Goal: Check status: Check status

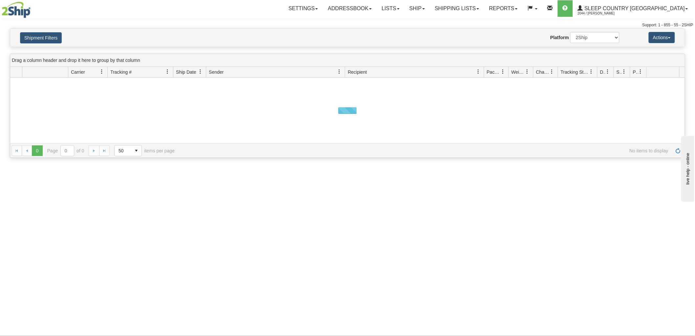
click at [48, 37] on button "Shipment Filters" at bounding box center [41, 37] width 42 height 11
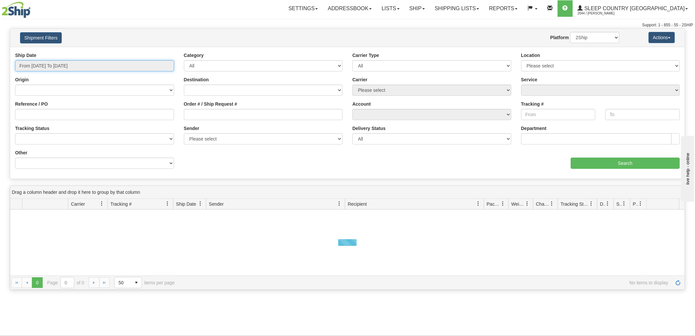
click at [55, 66] on input "From [DATE] To [DATE]" at bounding box center [94, 65] width 159 height 11
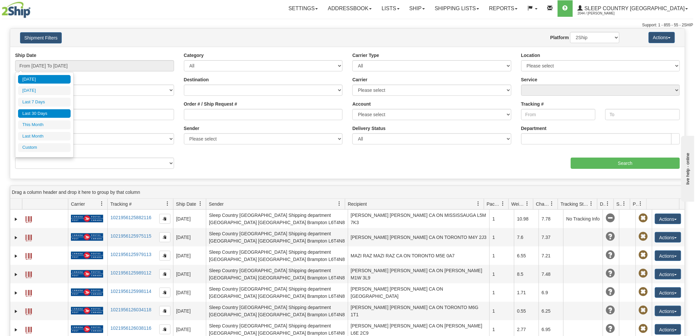
click at [63, 112] on li "Last 30 Days" at bounding box center [44, 113] width 53 height 9
type input "From [DATE] To [DATE]"
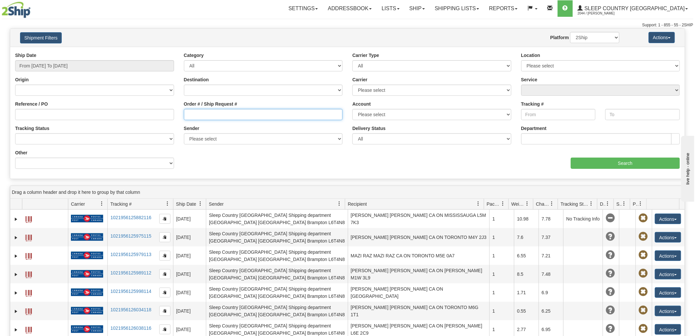
click at [281, 112] on input "Order # / Ship Request #" at bounding box center [263, 114] width 159 height 11
paste input "9002H983235"
type input "9002H983235"
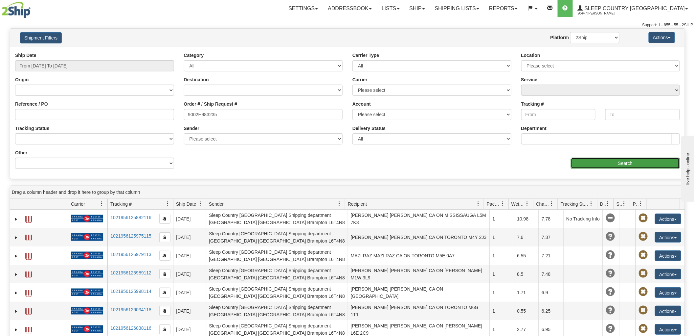
click at [586, 164] on input "Search" at bounding box center [625, 162] width 109 height 11
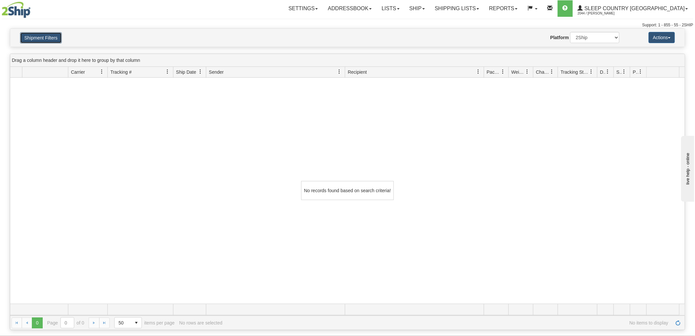
click at [58, 43] on button "Shipment Filters" at bounding box center [41, 37] width 42 height 11
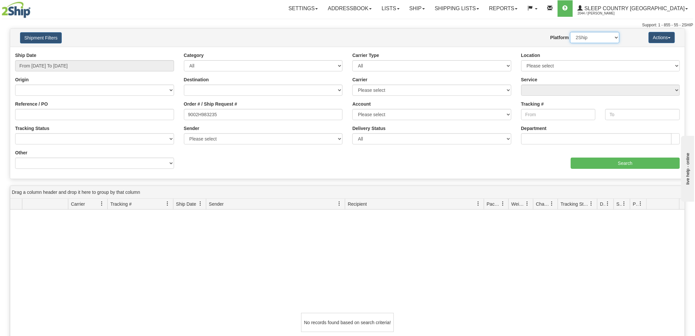
drag, startPoint x: 595, startPoint y: 34, endPoint x: 594, endPoint y: 38, distance: 4.2
click at [595, 34] on select "2Ship Imported" at bounding box center [594, 37] width 49 height 11
click at [570, 32] on select "2Ship Imported" at bounding box center [594, 37] width 49 height 11
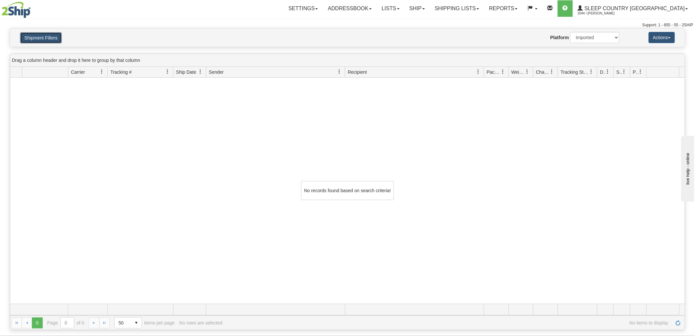
click at [58, 35] on button "Shipment Filters" at bounding box center [41, 37] width 42 height 11
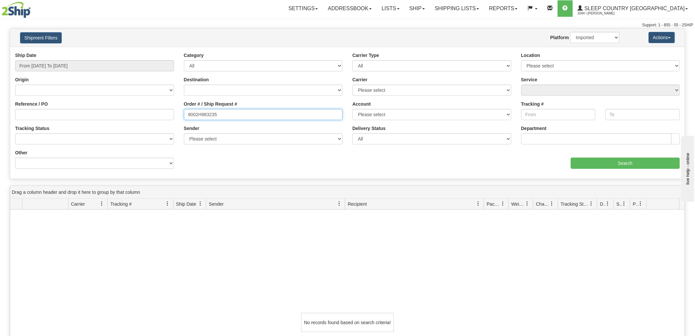
click at [260, 116] on input "9002H983235" at bounding box center [263, 114] width 159 height 11
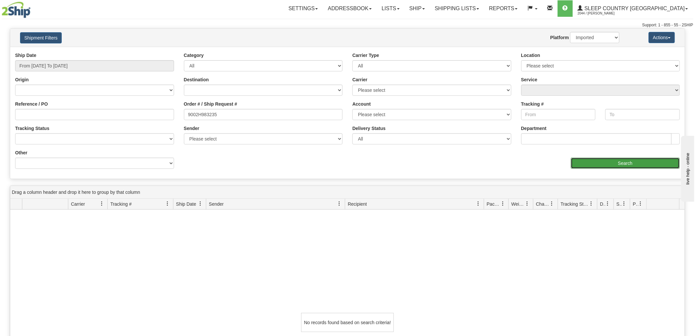
click at [590, 163] on input "Search" at bounding box center [625, 162] width 109 height 11
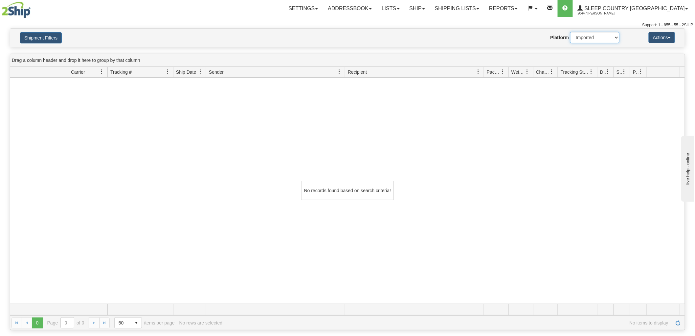
click at [592, 39] on select "2Ship Imported" at bounding box center [594, 37] width 49 height 11
select select "0"
click at [570, 32] on select "2Ship Imported" at bounding box center [594, 37] width 49 height 11
click at [40, 35] on button "Shipment Filters" at bounding box center [41, 37] width 42 height 11
